Goal: Navigation & Orientation: Find specific page/section

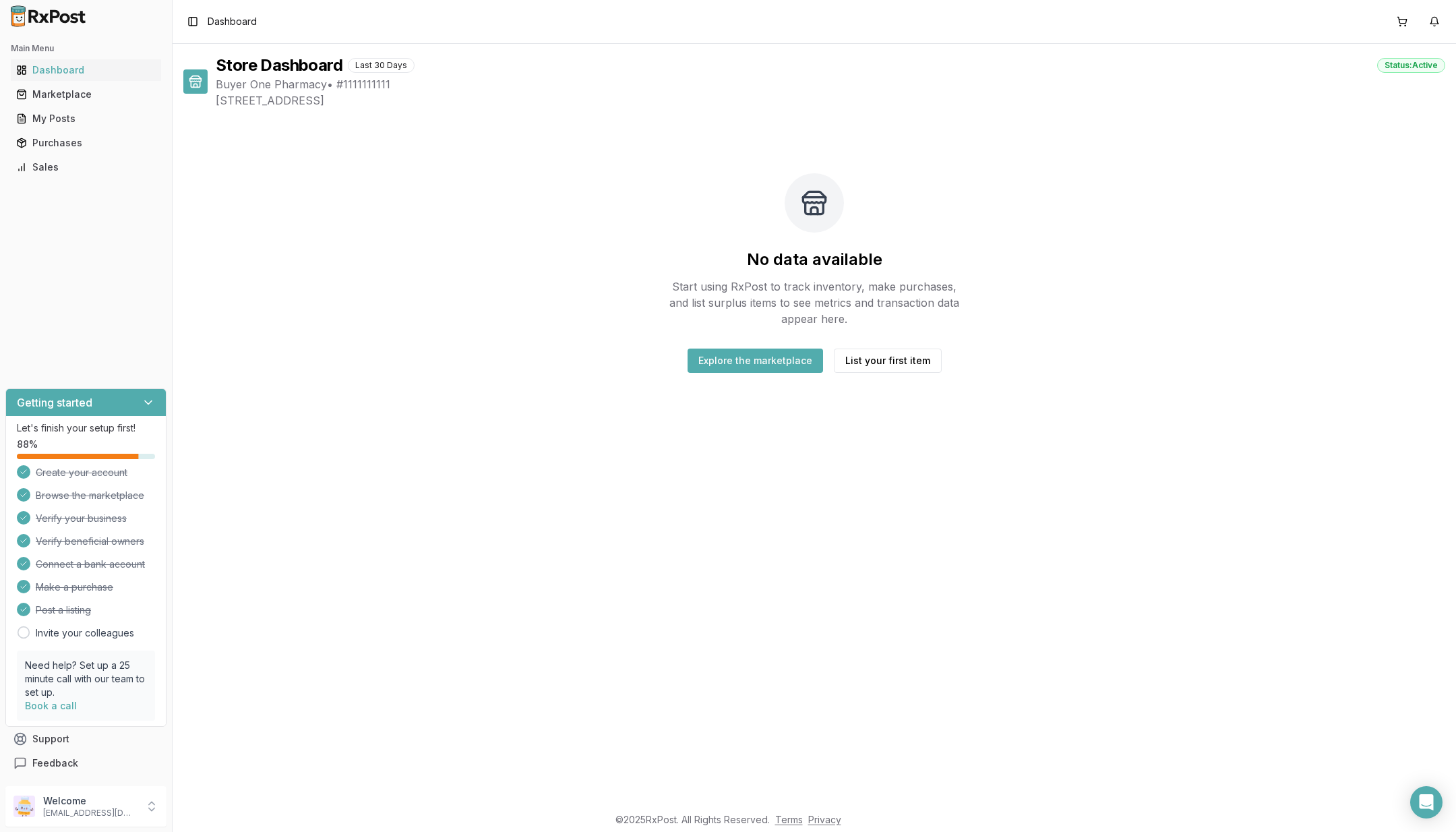
click at [48, 747] on button "Support" at bounding box center [85, 739] width 161 height 24
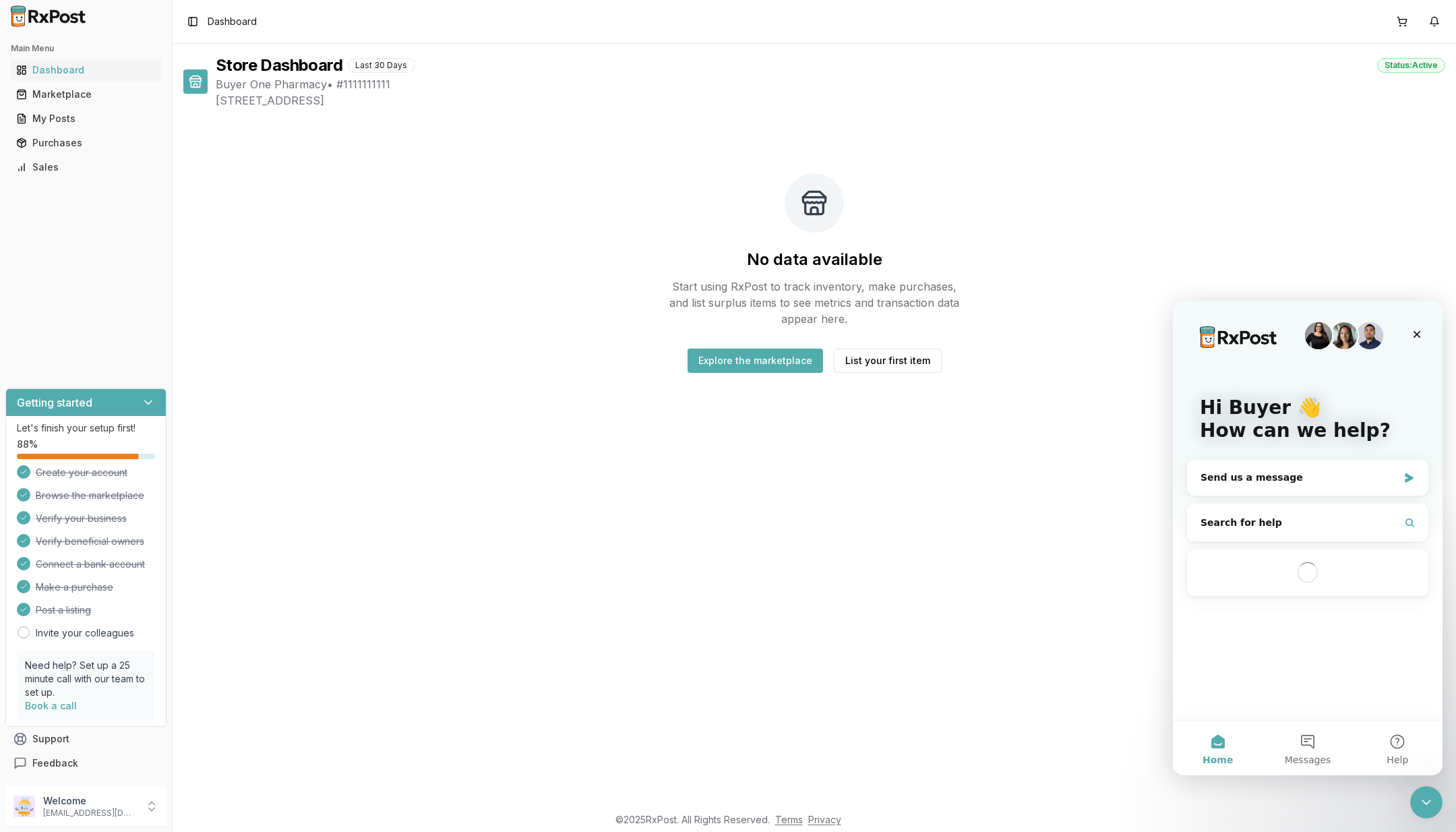
click at [55, 768] on span "Feedback" at bounding box center [56, 763] width 46 height 13
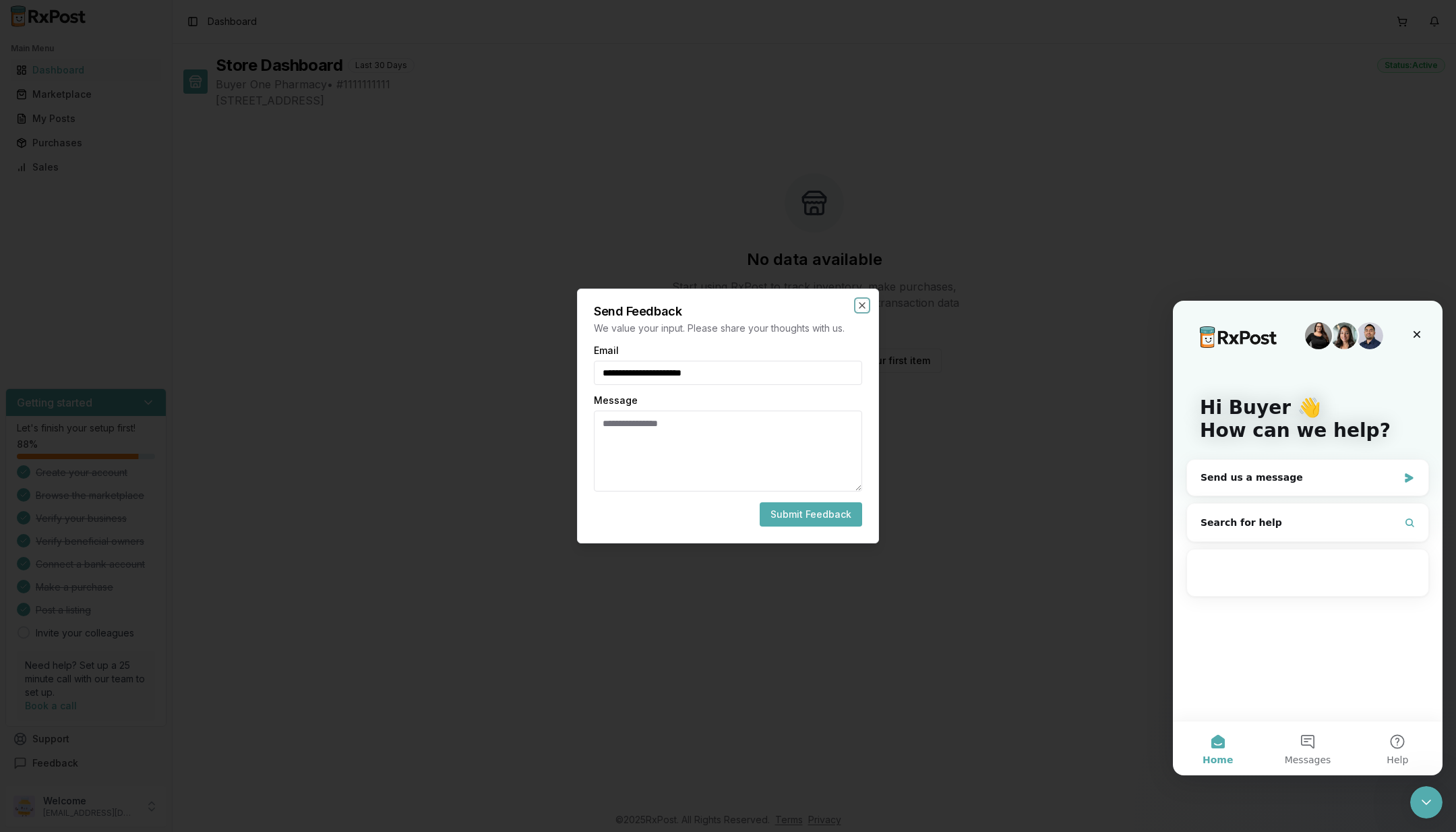
click at [861, 304] on icon "button" at bounding box center [862, 305] width 11 height 11
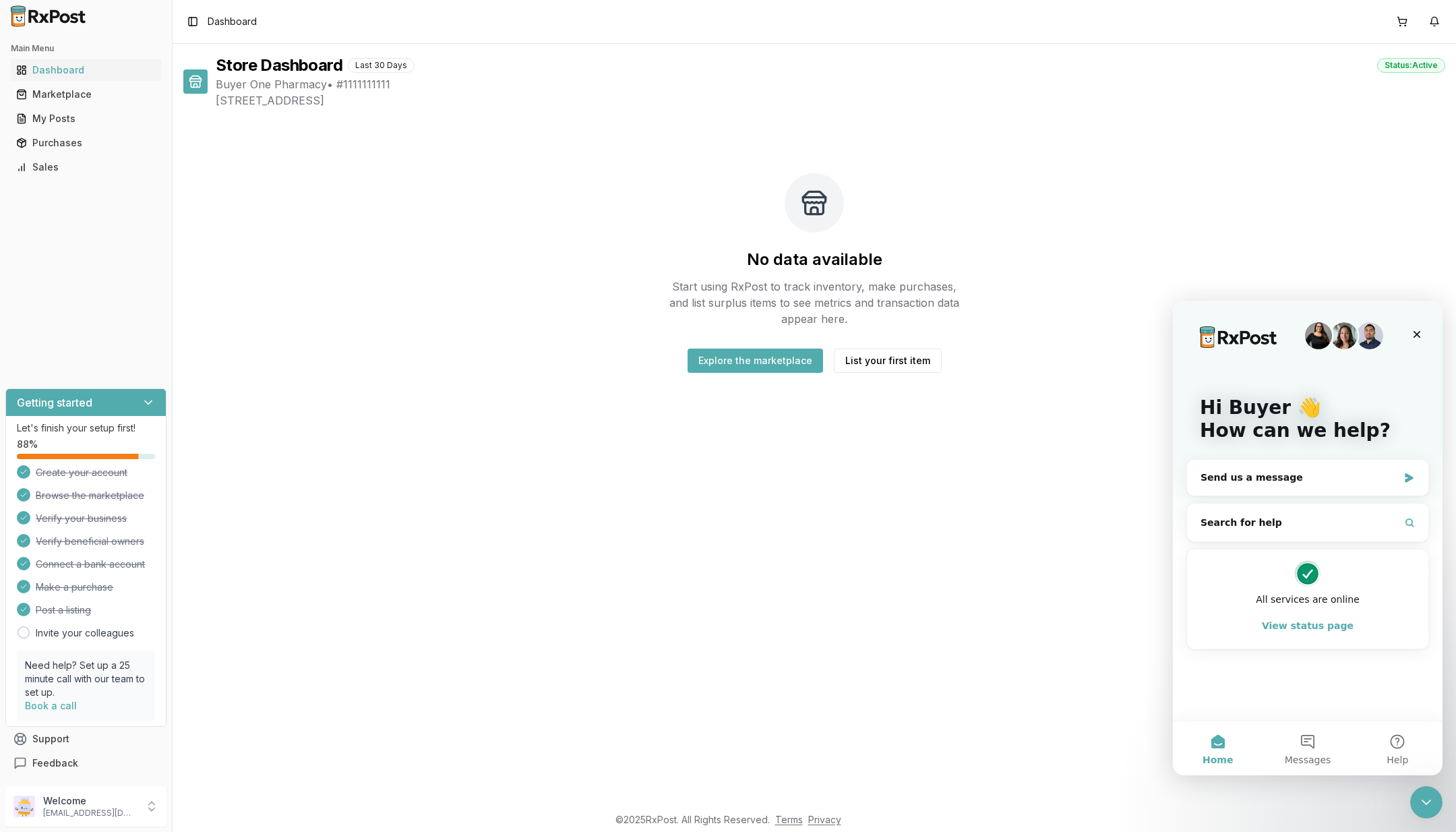
click at [1420, 339] on icon "Close" at bounding box center [1417, 334] width 11 height 11
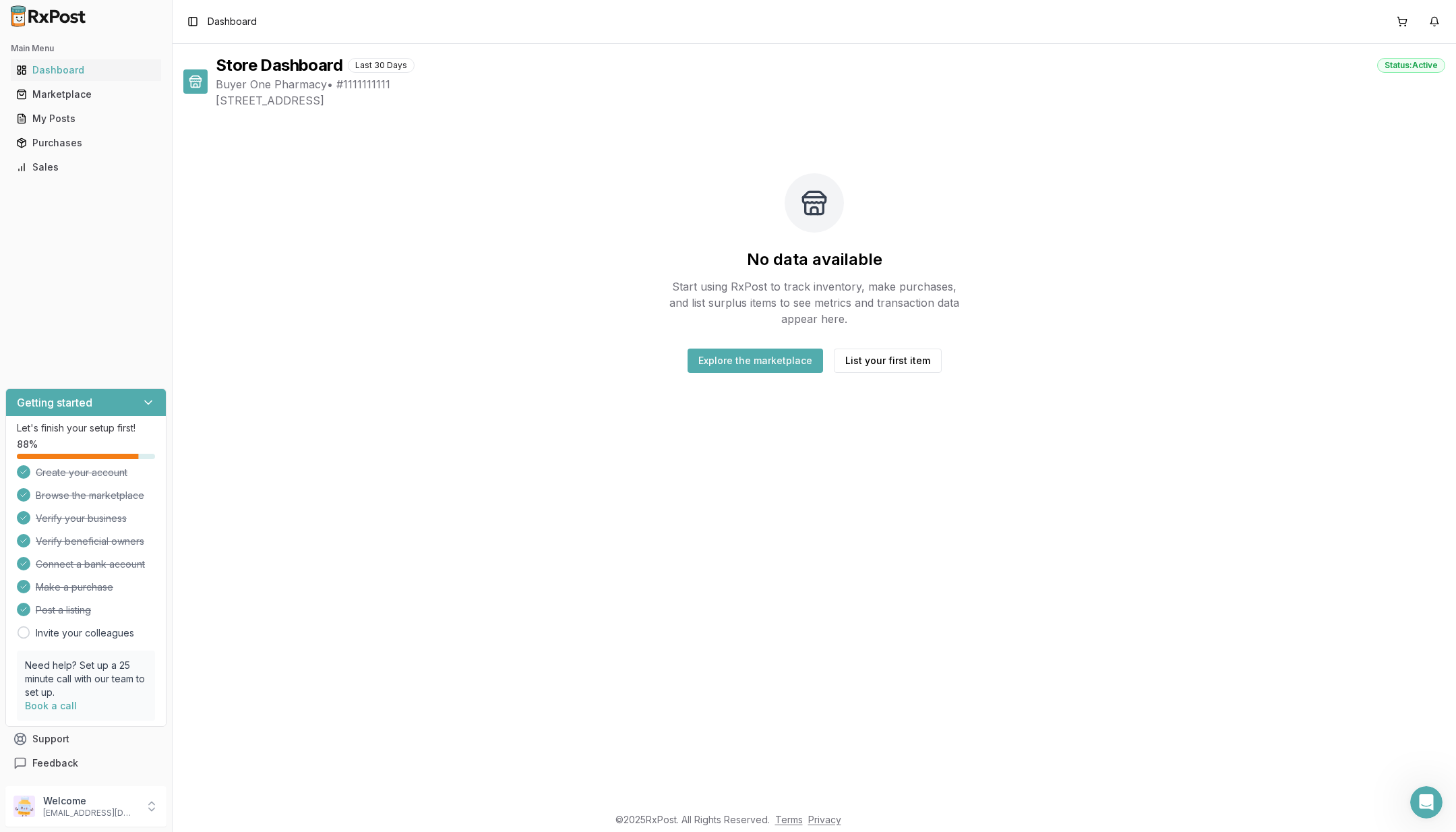
click at [87, 105] on ul "Dashboard Marketplace My Posts Purchases Sales" at bounding box center [85, 119] width 161 height 119
click at [89, 103] on link "Marketplace" at bounding box center [86, 94] width 150 height 24
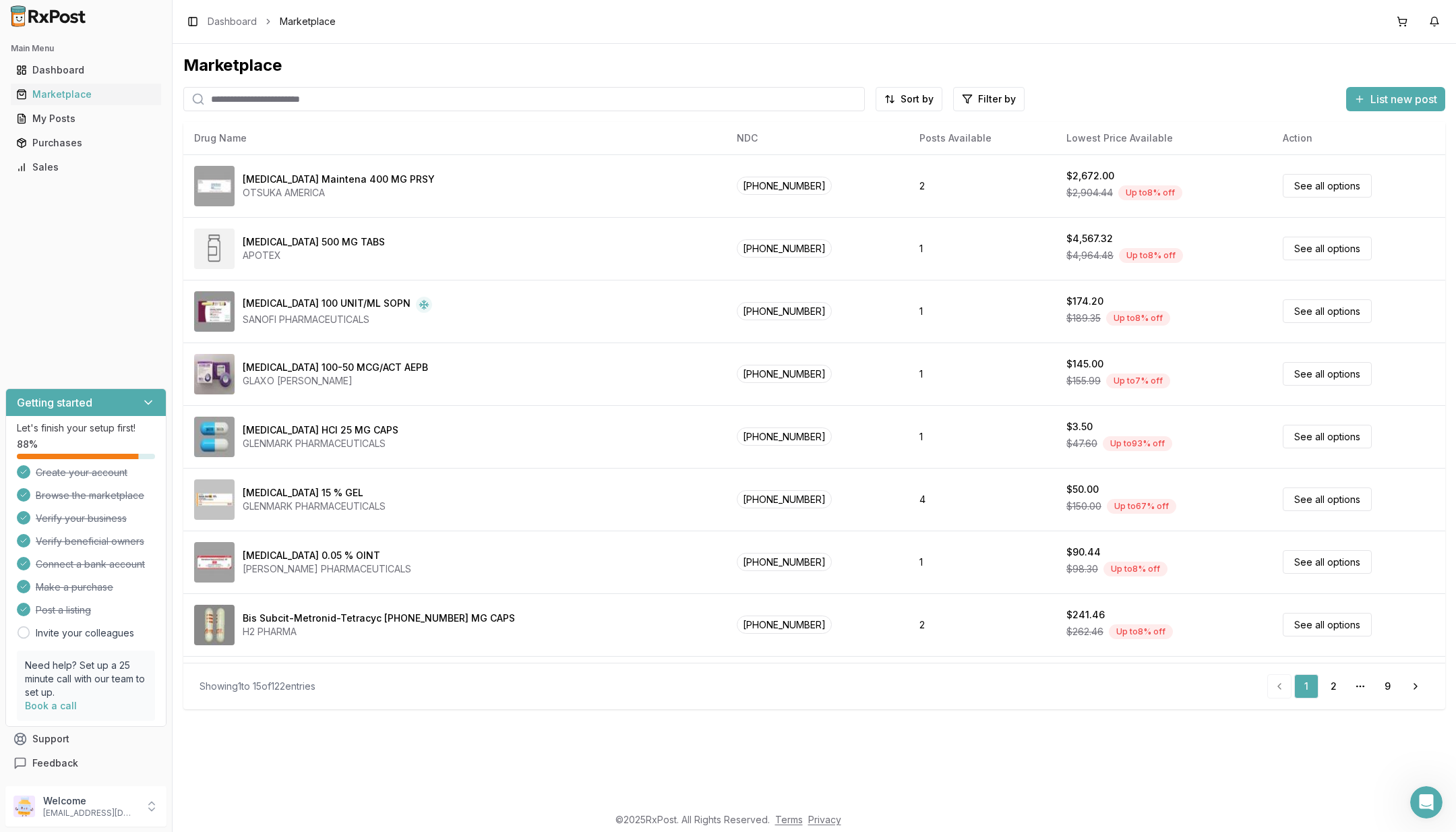
click at [86, 124] on div "My Posts" at bounding box center [86, 119] width 139 height 13
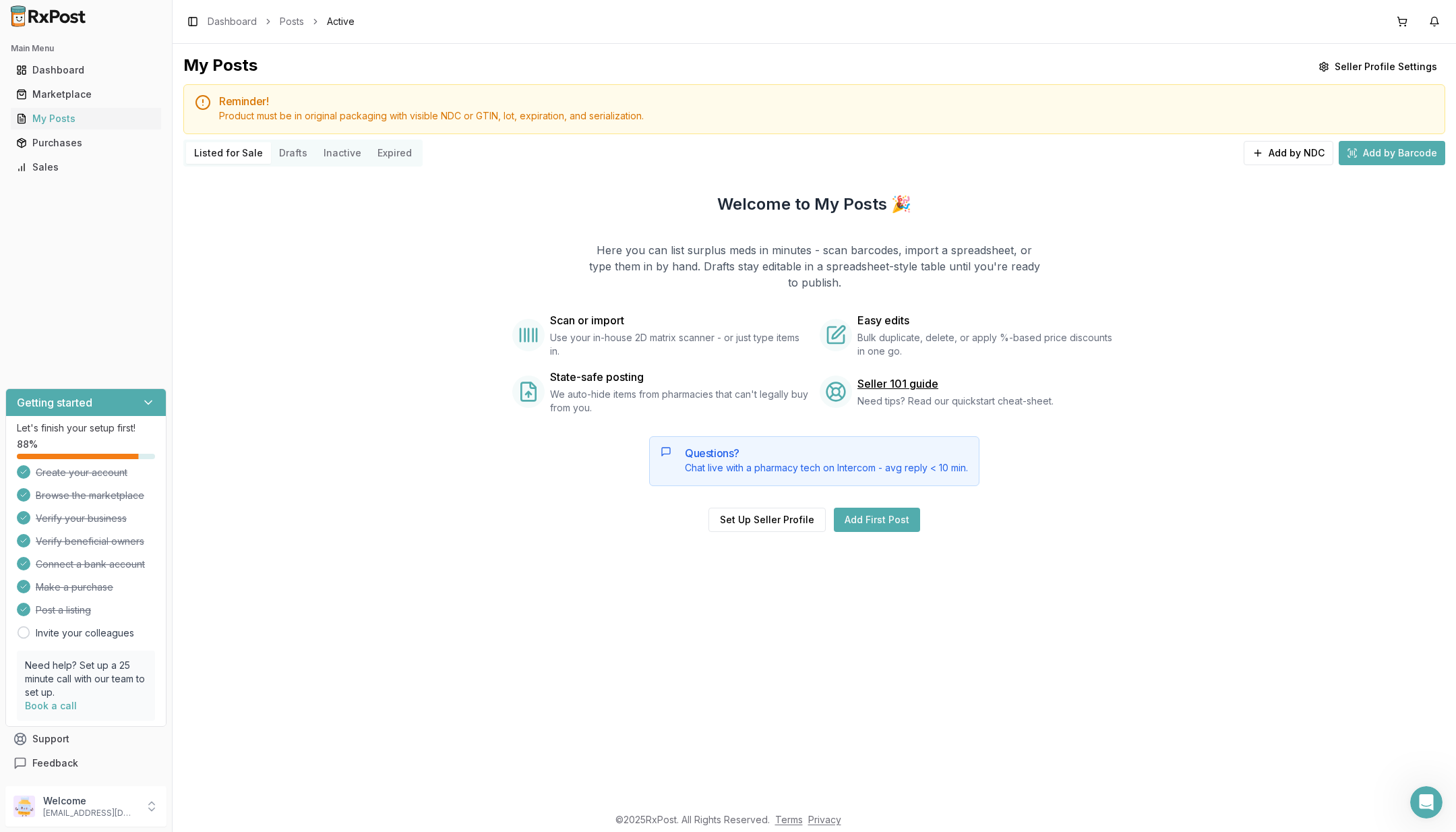
click at [98, 136] on link "Purchases" at bounding box center [86, 143] width 150 height 24
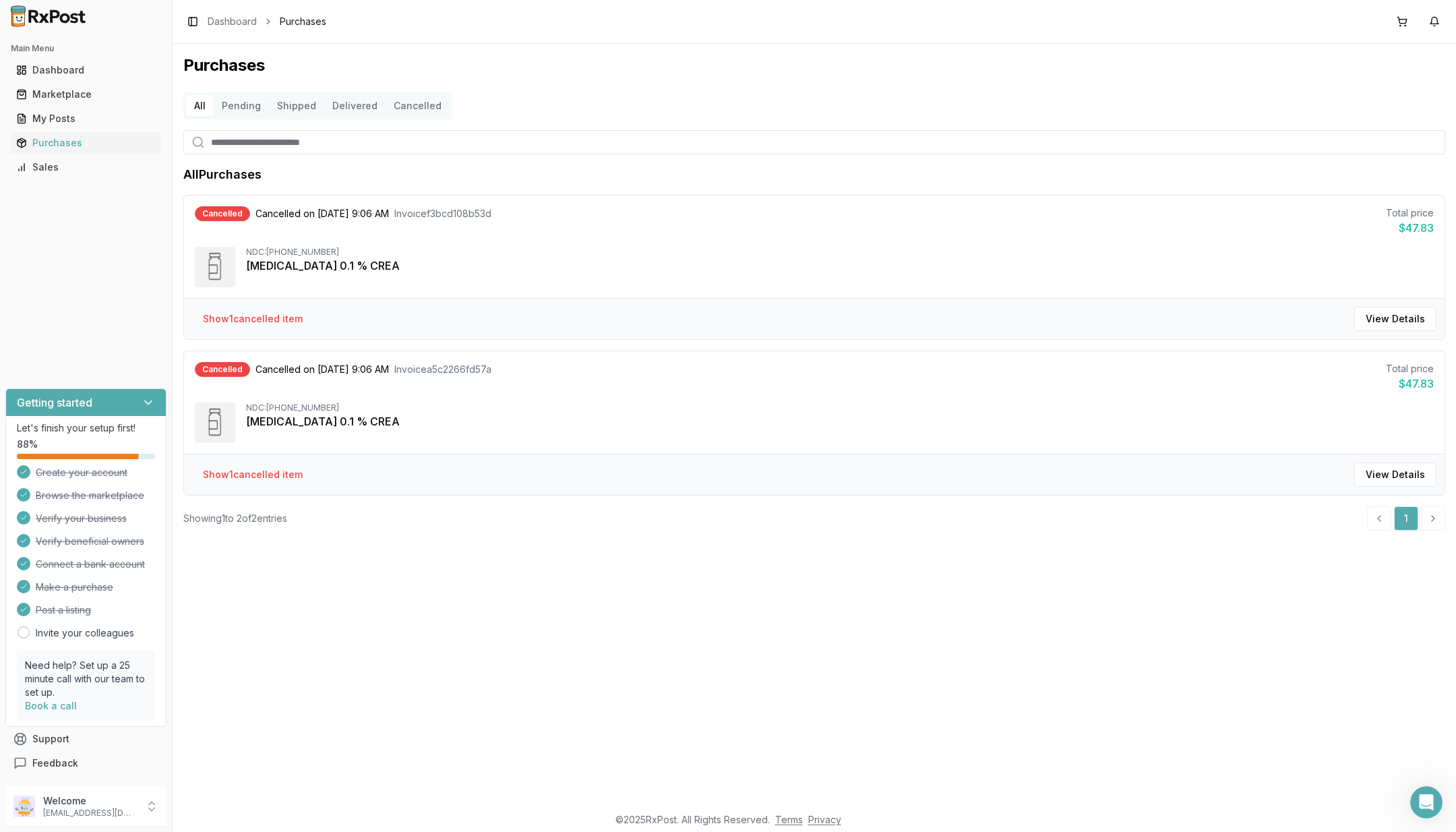
click at [90, 174] on link "Sales" at bounding box center [86, 167] width 150 height 24
